Goal: Information Seeking & Learning: Learn about a topic

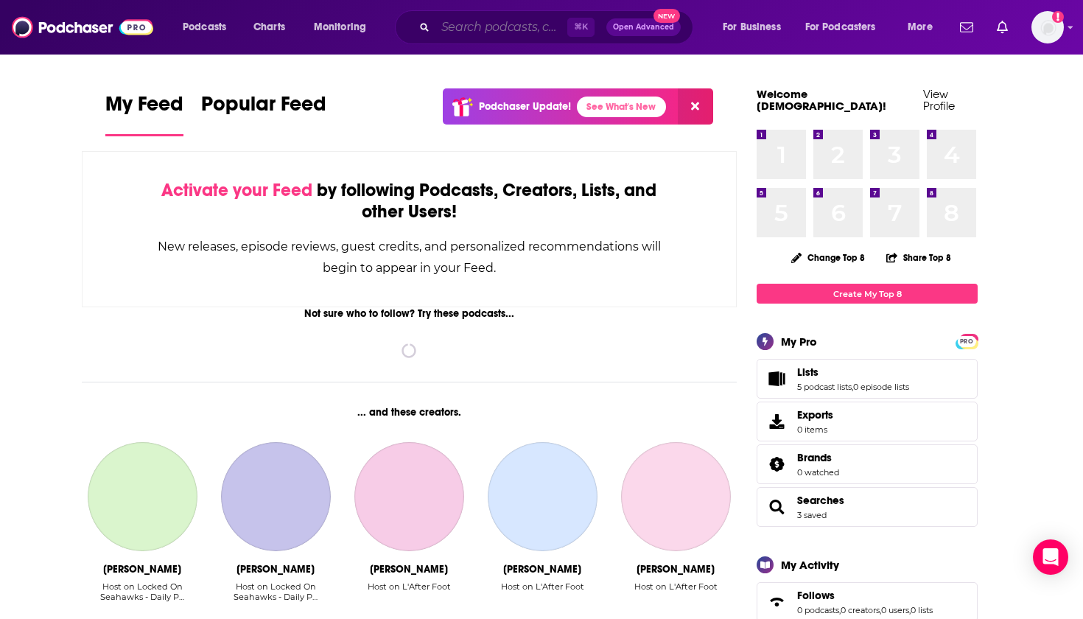
click at [484, 29] on input "Search podcasts, credits, & more..." at bounding box center [502, 27] width 132 height 24
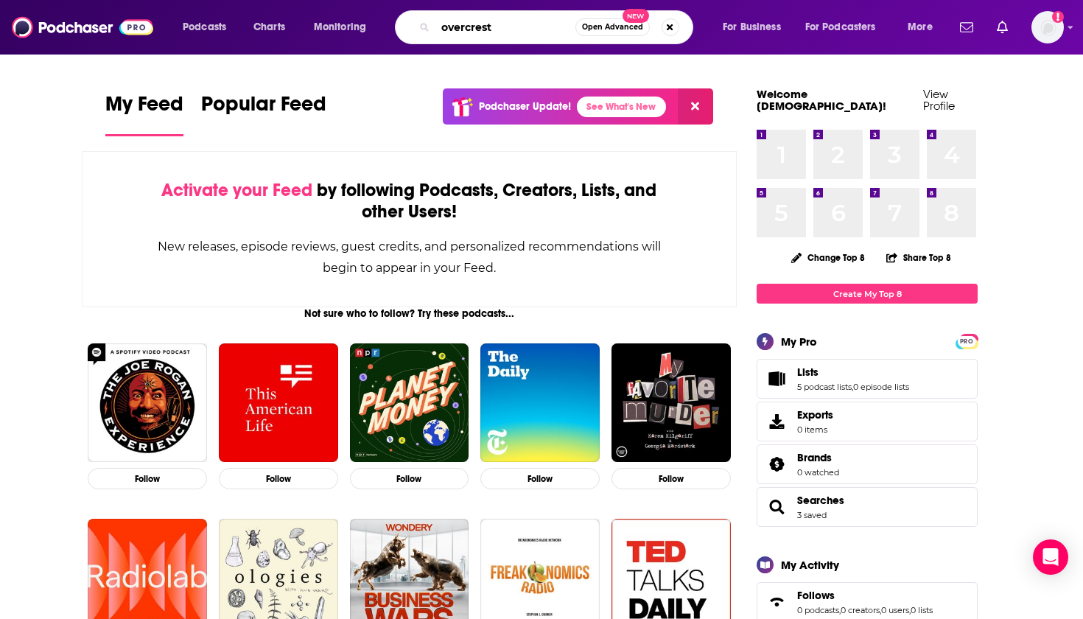
type input "overcrest"
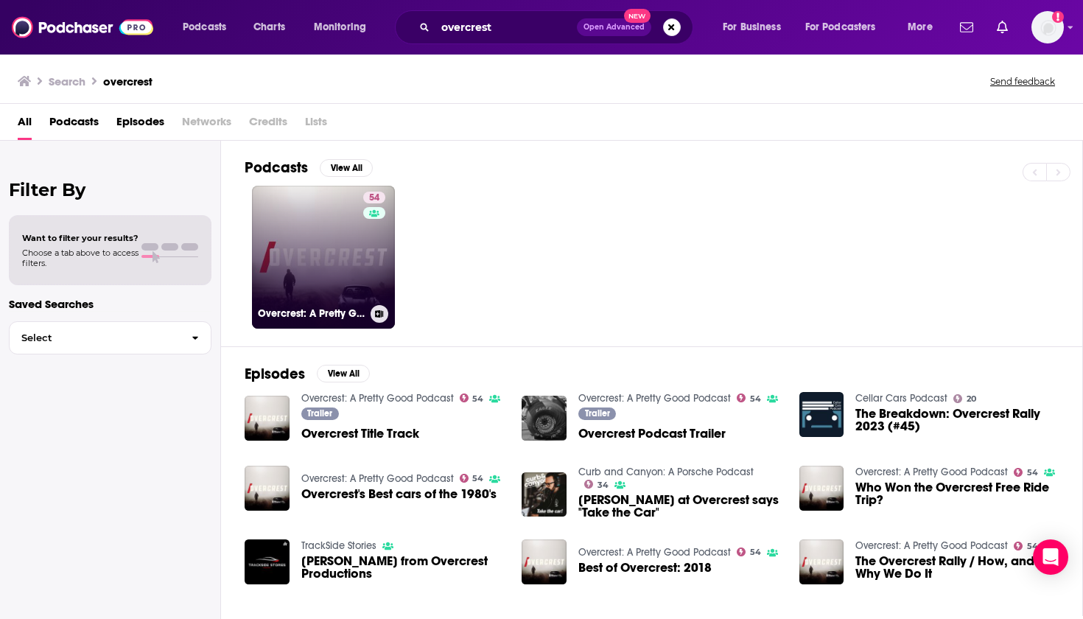
click at [319, 264] on link "54 Overcrest: A Pretty Good Podcast" at bounding box center [323, 257] width 143 height 143
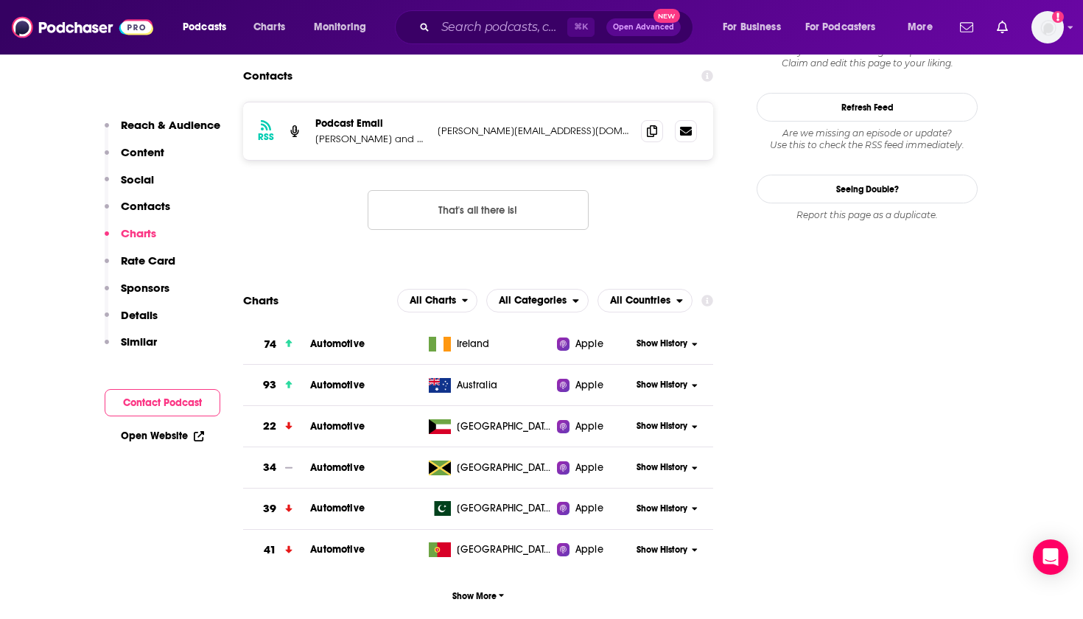
scroll to position [1488, 0]
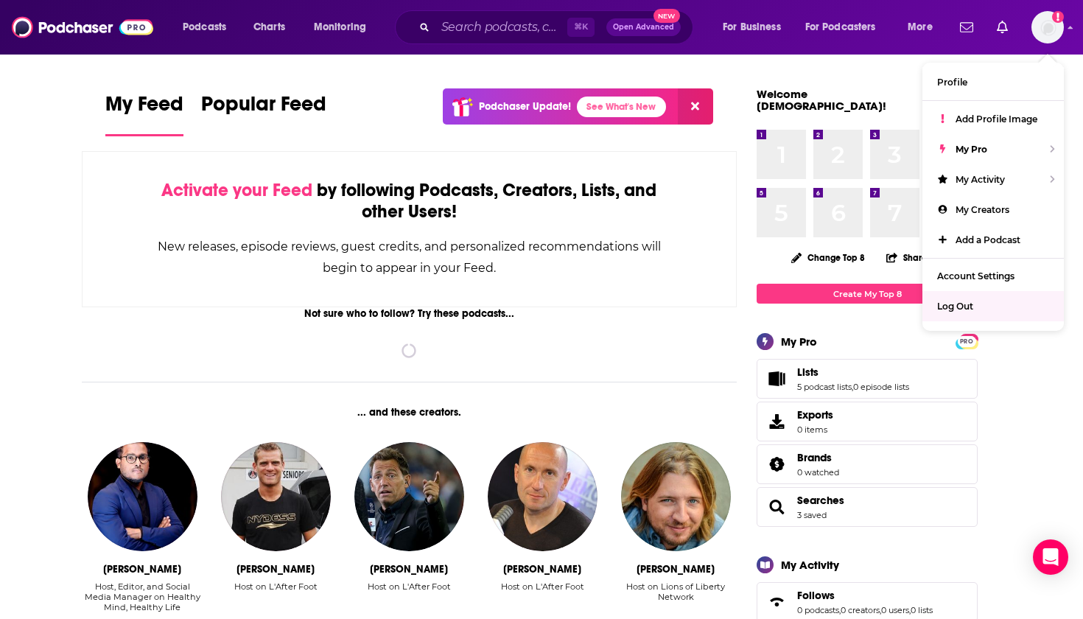
click at [963, 302] on span "Log Out" at bounding box center [956, 306] width 36 height 11
